Goal: Consume media (video, audio)

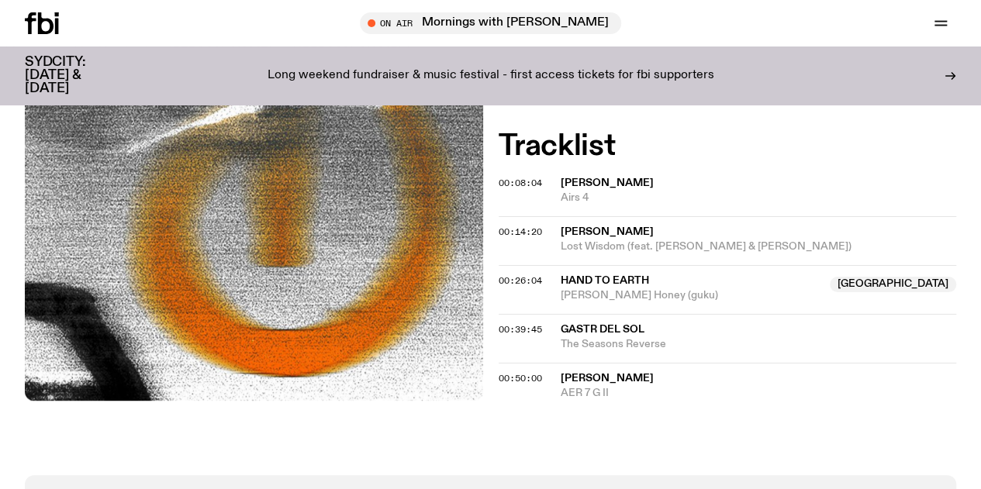
scroll to position [616, 0]
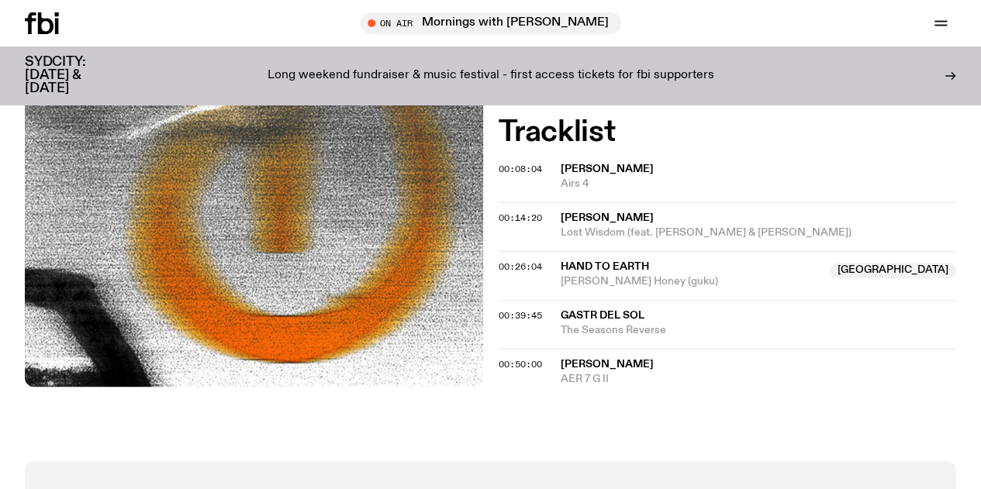
click at [590, 175] on span "[PERSON_NAME]" at bounding box center [607, 169] width 93 height 11
click at [499, 195] on div "Aired on [DATE] 12:00pm Talk Indie Ambient Folk [DATE], we're thrilled to be jo…" at bounding box center [490, 93] width 981 height 737
click at [506, 175] on span "00:08:04" at bounding box center [520, 169] width 43 height 12
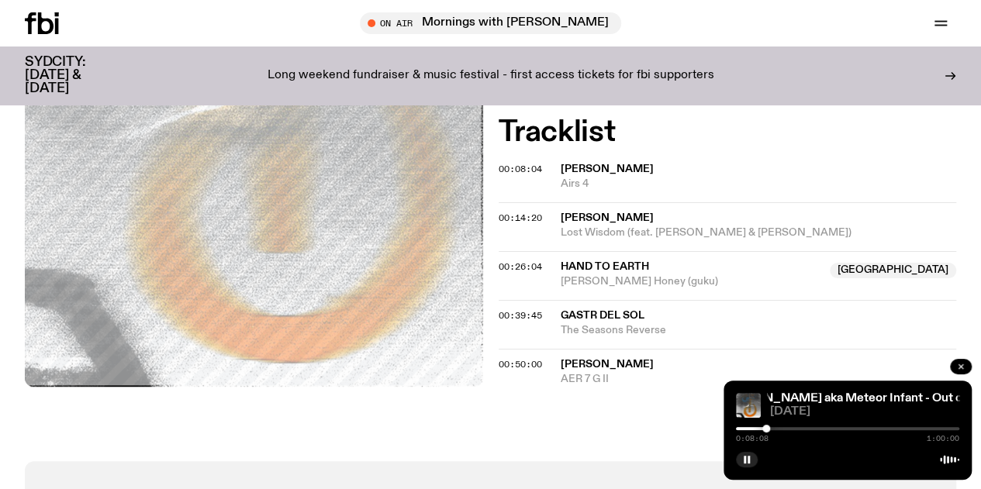
click at [960, 365] on icon "button" at bounding box center [960, 366] width 9 height 9
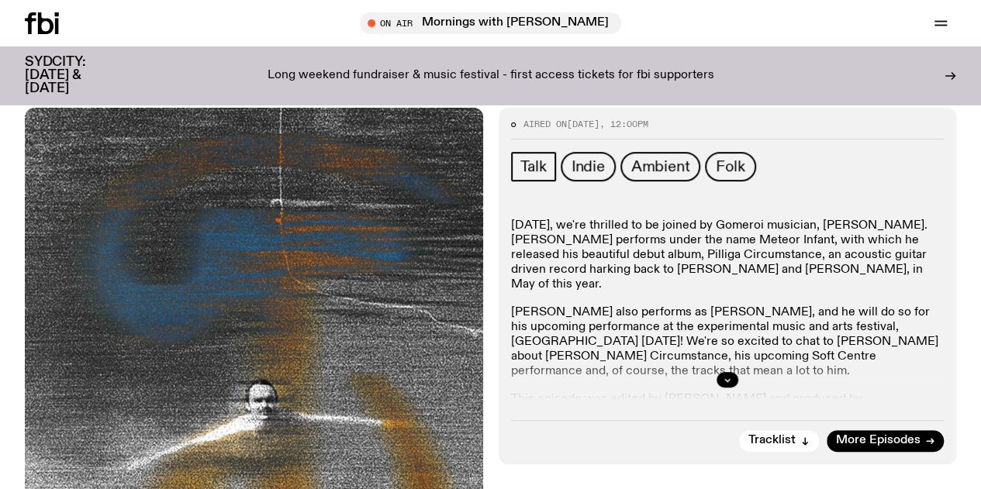
scroll to position [383, 0]
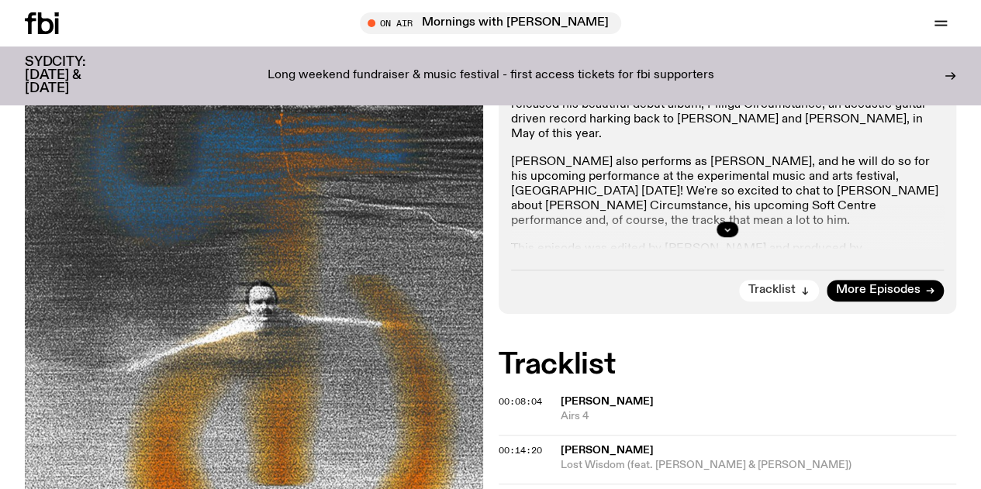
click at [763, 296] on span "Tracklist" at bounding box center [772, 291] width 47 height 12
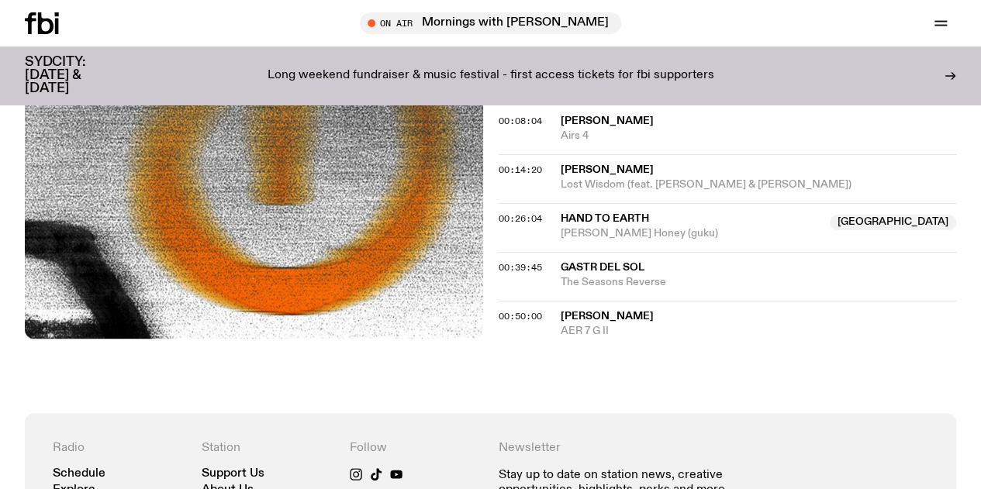
scroll to position [670, 0]
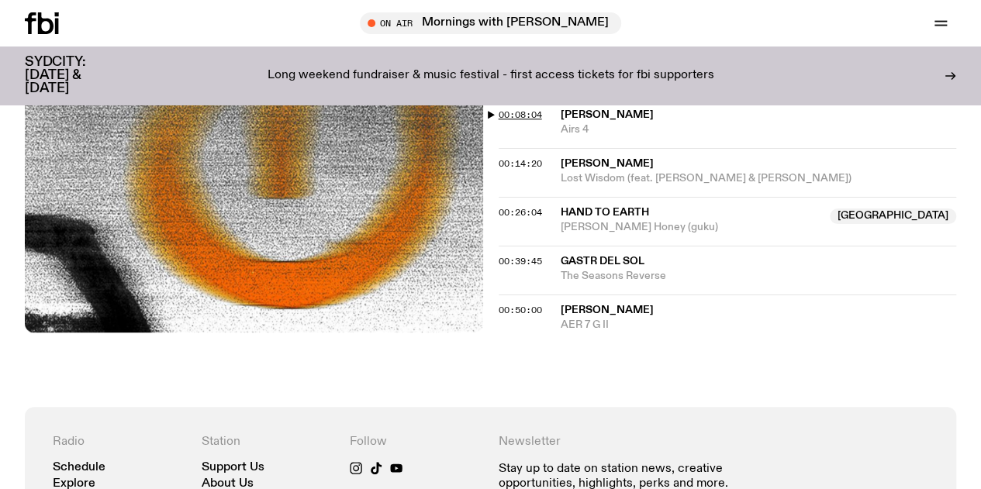
click at [507, 121] on span "00:08:04" at bounding box center [520, 115] width 43 height 12
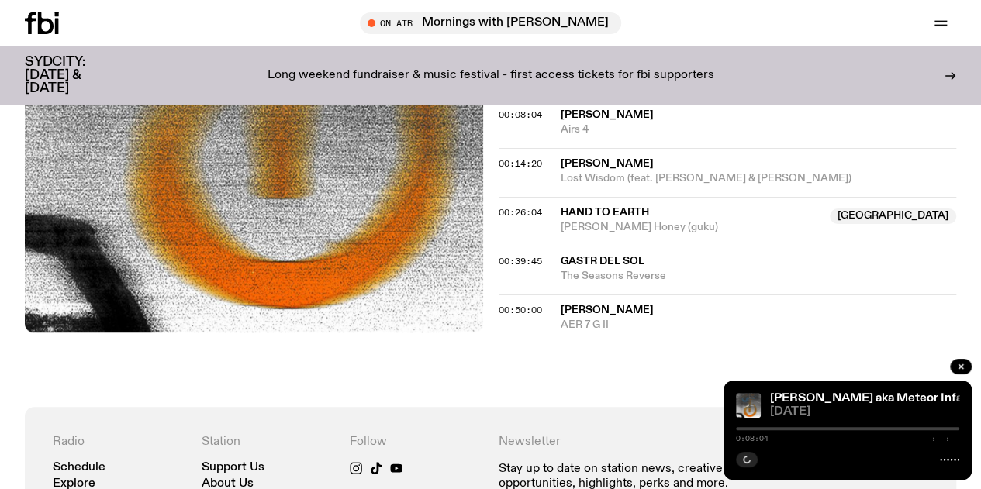
click at [760, 429] on div at bounding box center [654, 428] width 223 height 3
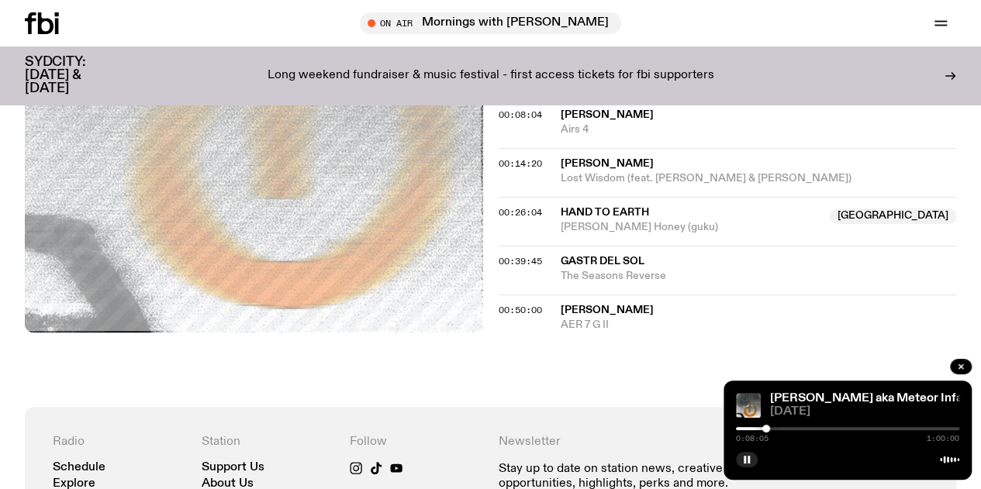
click at [805, 424] on div "0:08:05 1:00:00" at bounding box center [847, 433] width 223 height 19
click at [822, 432] on div "0:08:05 1:00:00" at bounding box center [847, 433] width 223 height 19
click at [819, 431] on div "0:08:06 1:00:00" at bounding box center [847, 433] width 223 height 19
click at [819, 429] on div at bounding box center [847, 428] width 223 height 3
click at [861, 428] on div at bounding box center [847, 428] width 223 height 3
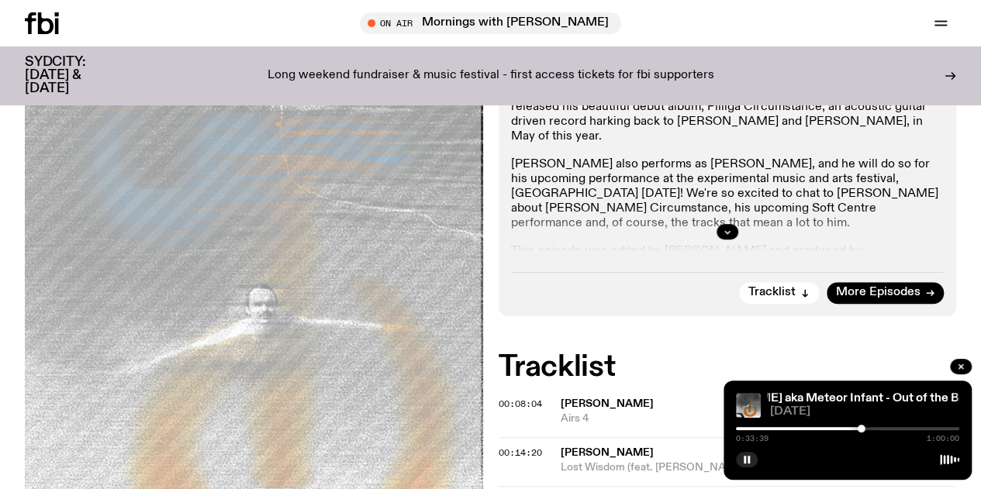
scroll to position [360, 0]
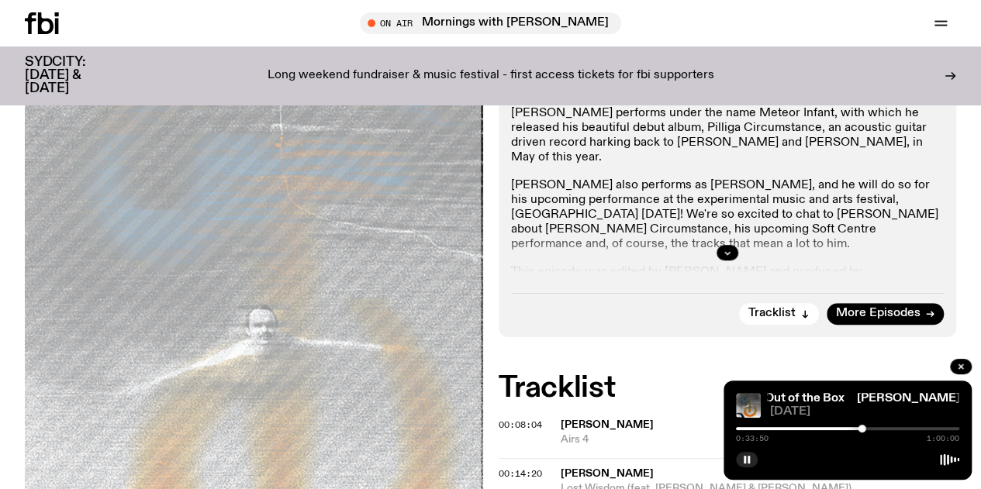
click at [966, 364] on button "button" at bounding box center [961, 367] width 22 height 16
